Goal: Find specific page/section: Find specific page/section

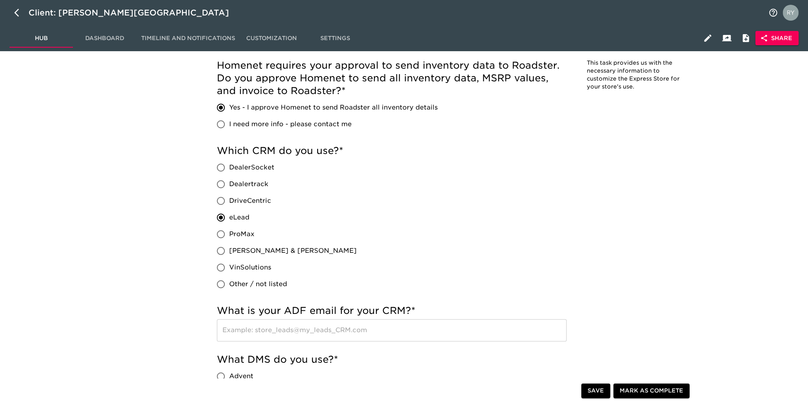
scroll to position [515, 0]
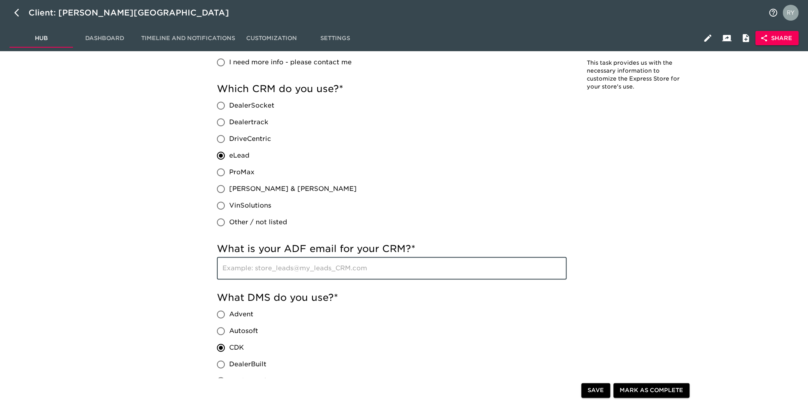
paste input "sales@puentehillsford.edealerhub.com"
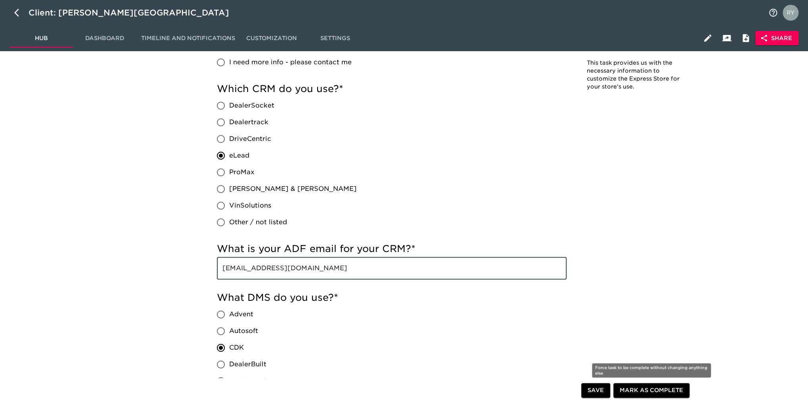
type input "sales@puentehillsford.edealerhub.com"
click at [640, 395] on span "Mark as Complete" at bounding box center [651, 390] width 63 height 10
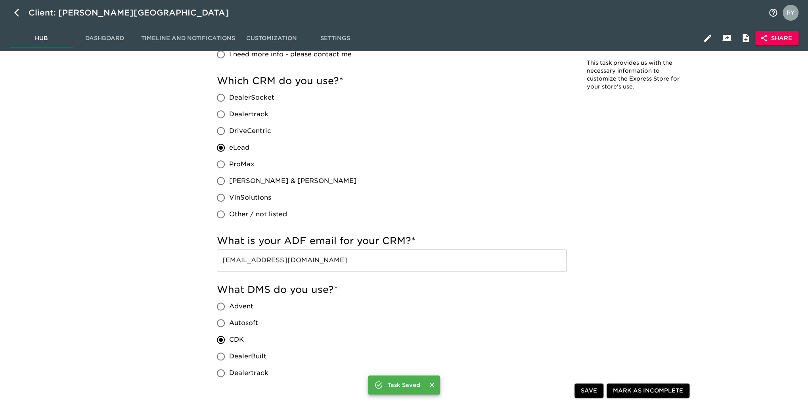
scroll to position [508, 0]
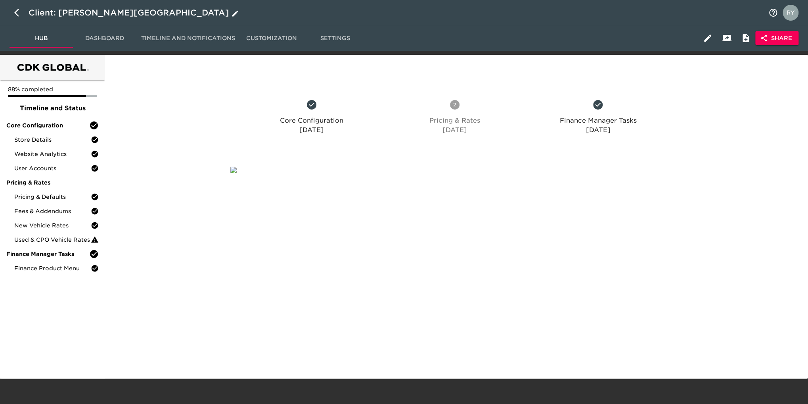
click at [16, 11] on icon "button" at bounding box center [16, 13] width 5 height 8
select select "10"
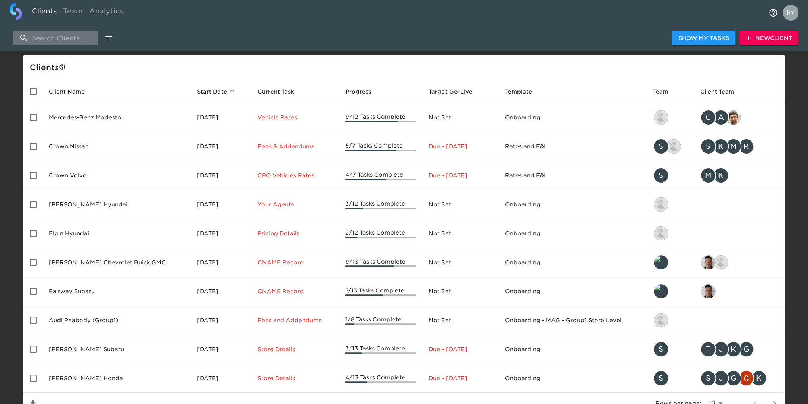
click at [70, 39] on input "search" at bounding box center [56, 38] width 86 height 14
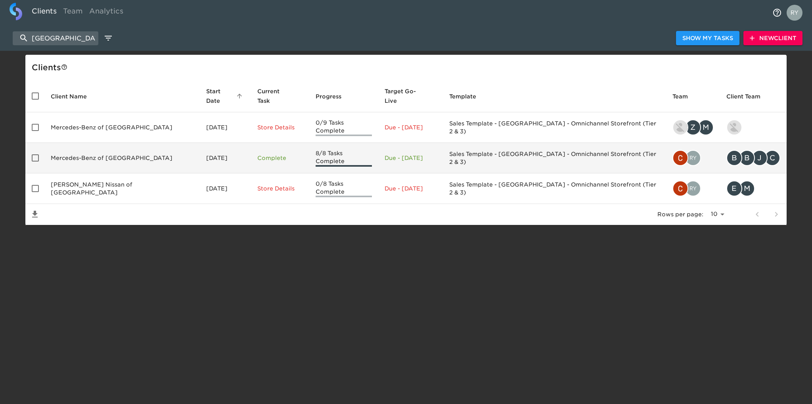
type input "huntsville"
click at [98, 145] on td "Mercedes-Benz of Huntsville" at bounding box center [121, 158] width 155 height 31
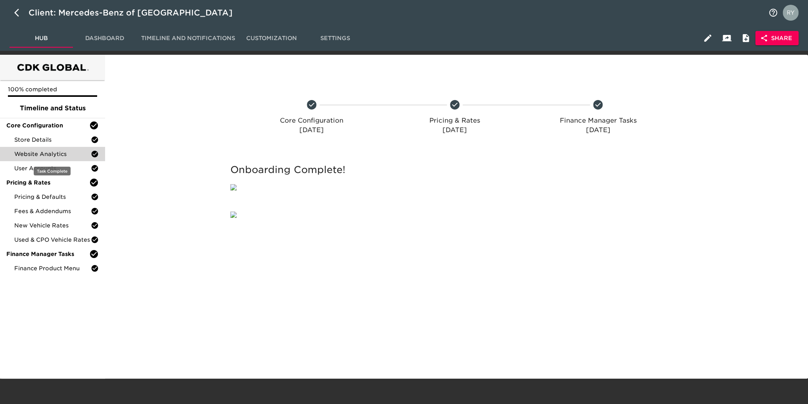
click at [65, 150] on div "Website Analytics" at bounding box center [52, 154] width 105 height 14
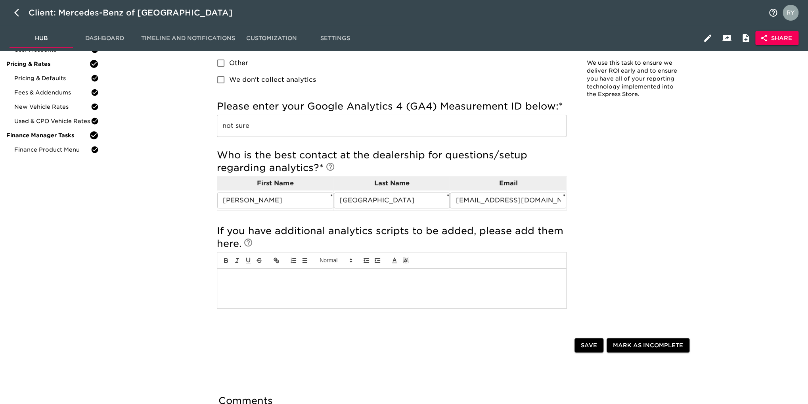
scroll to position [119, 0]
click at [36, 151] on span "Finance Product Menu" at bounding box center [52, 149] width 77 height 8
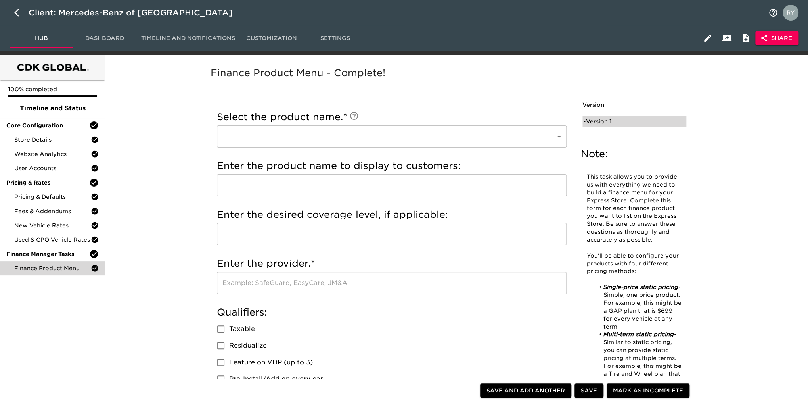
click at [599, 124] on div "• Version 1" at bounding box center [628, 121] width 91 height 8
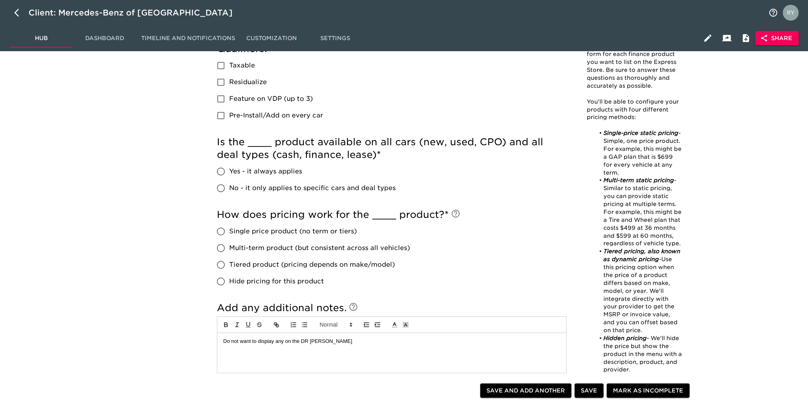
scroll to position [317, 0]
